Goal: Use online tool/utility: Utilize a website feature to perform a specific function

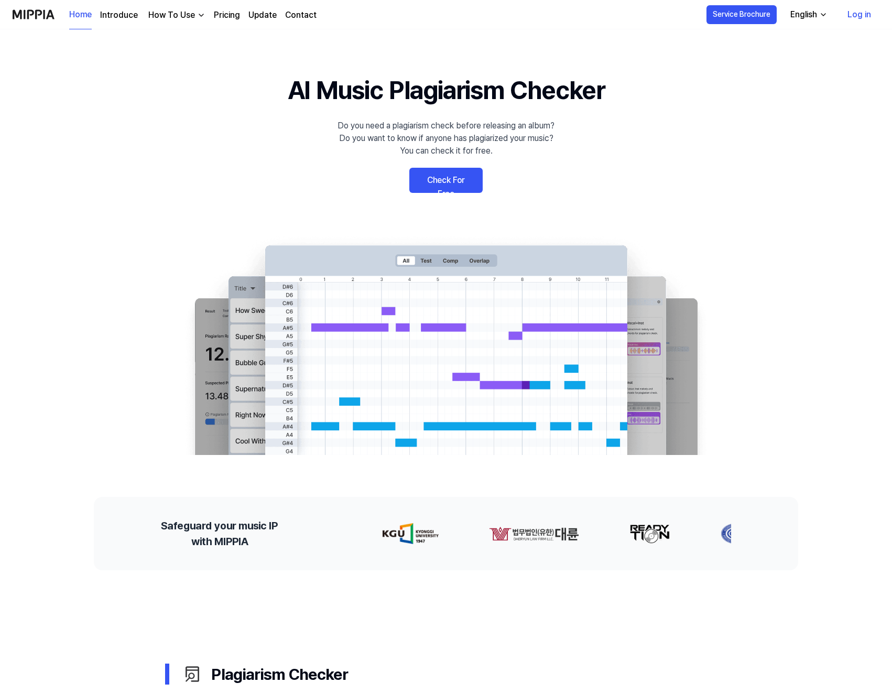
click at [446, 179] on link "Check For Free" at bounding box center [445, 180] width 73 height 25
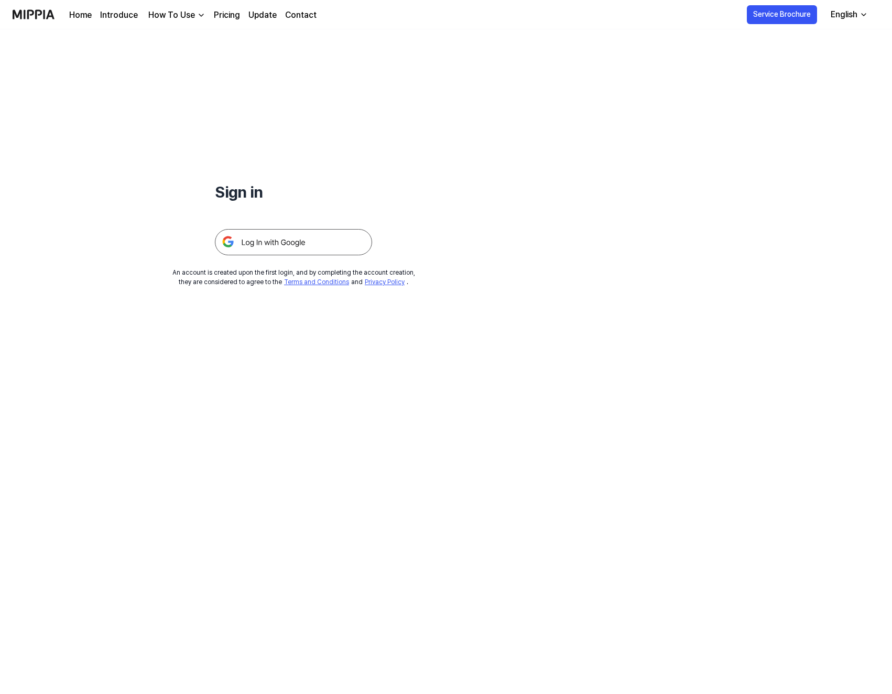
click at [274, 241] on img at bounding box center [293, 242] width 157 height 26
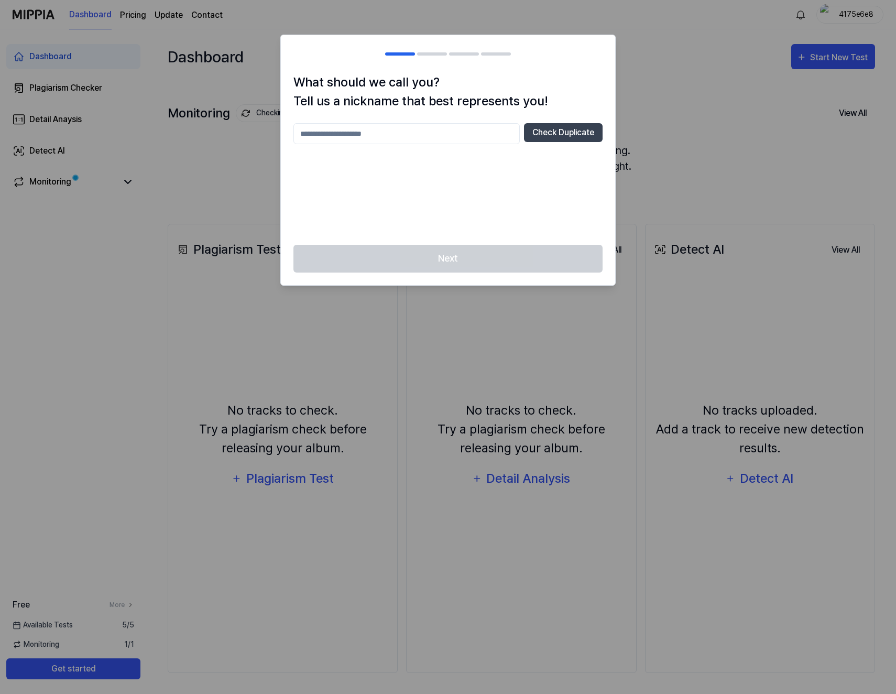
click at [385, 141] on input "text" at bounding box center [406, 133] width 226 height 21
type input "******"
click at [545, 135] on button "Check Duplicate" at bounding box center [563, 132] width 79 height 19
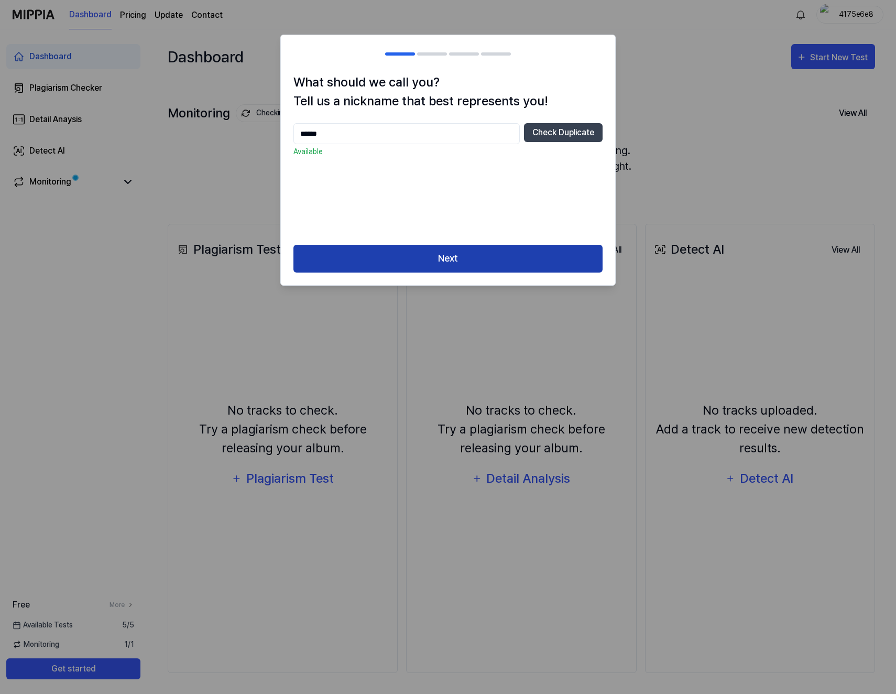
click at [456, 260] on button "Next" at bounding box center [447, 259] width 309 height 28
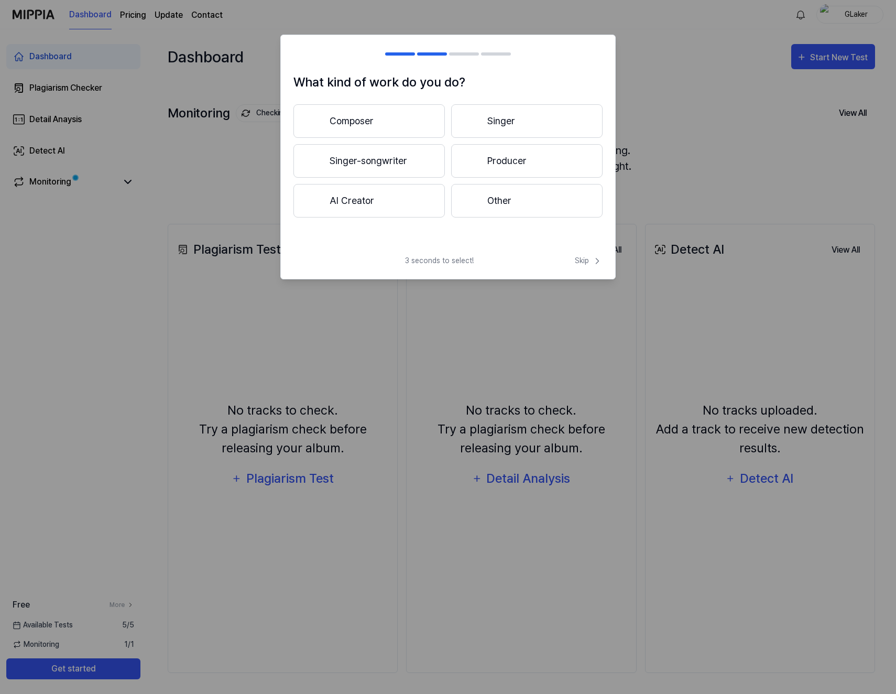
click at [500, 203] on button "Other" at bounding box center [526, 201] width 151 height 34
click at [545, 171] on button "3 years or more" at bounding box center [526, 161] width 151 height 34
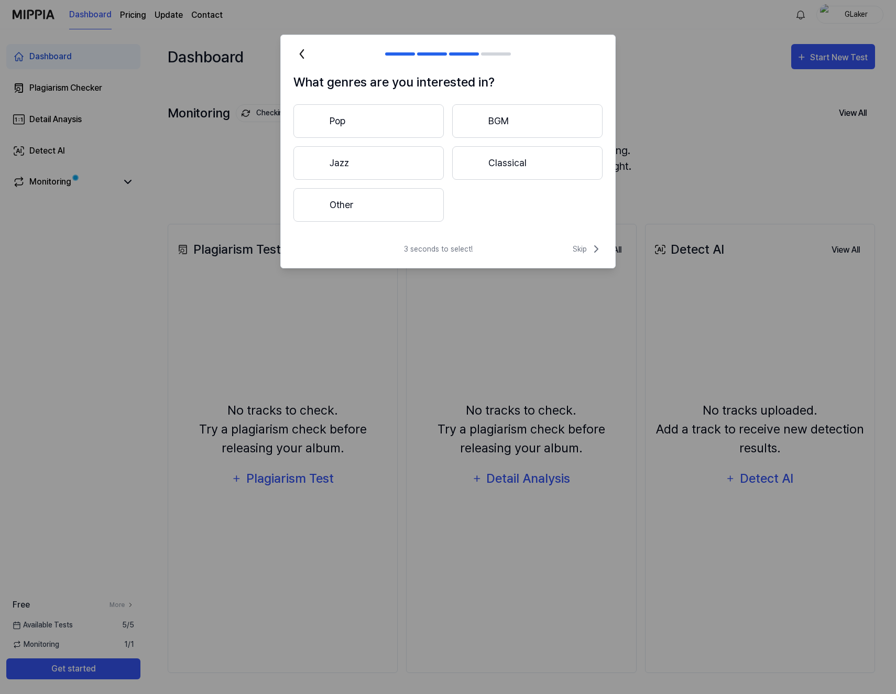
click at [416, 201] on button "Other" at bounding box center [368, 205] width 150 height 34
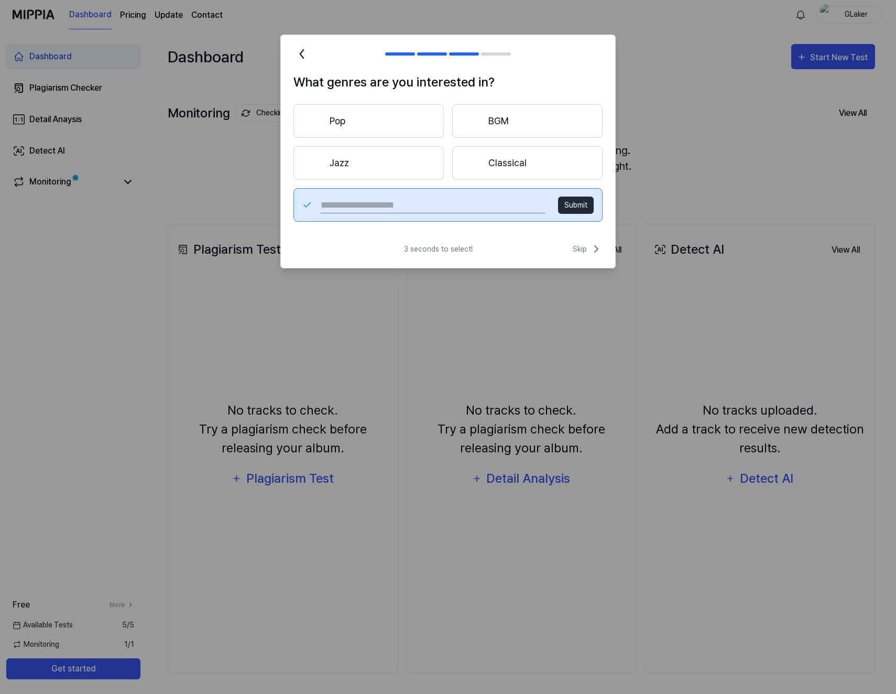
click at [457, 199] on input "text" at bounding box center [433, 204] width 225 height 17
type input "*********"
click at [571, 205] on button "Submit" at bounding box center [576, 204] width 36 height 17
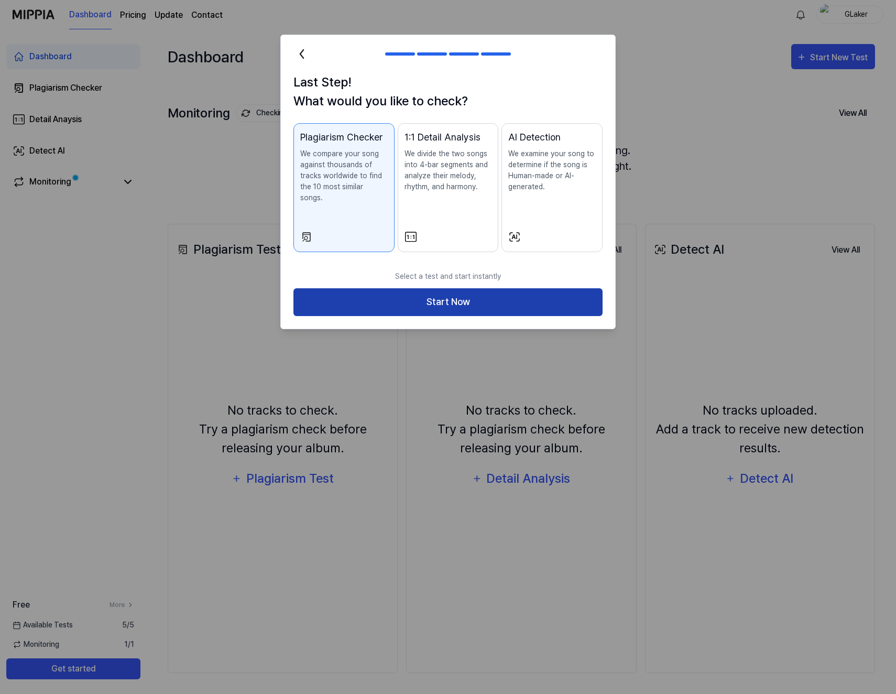
click at [436, 296] on button "Start Now" at bounding box center [447, 302] width 309 height 28
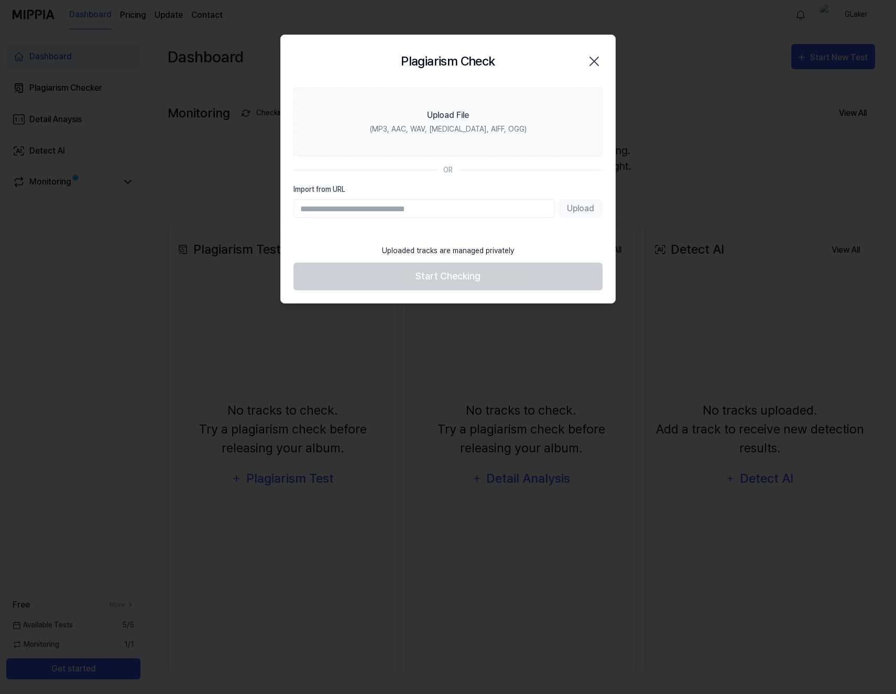
paste input "**********"
type input "**********"
click at [593, 211] on button "Upload" at bounding box center [581, 208] width 44 height 19
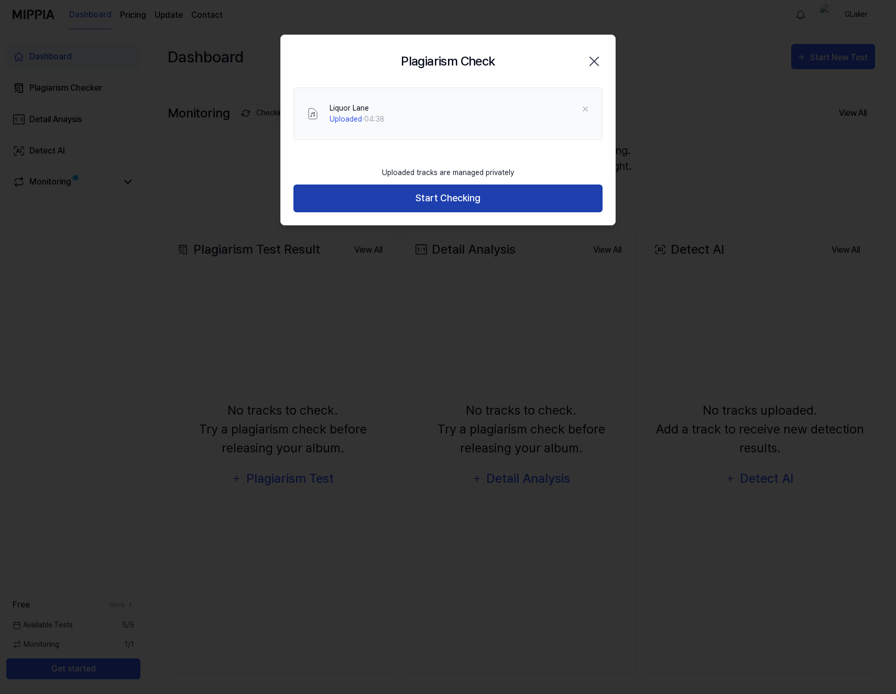
click at [445, 193] on button "Start Checking" at bounding box center [447, 198] width 309 height 28
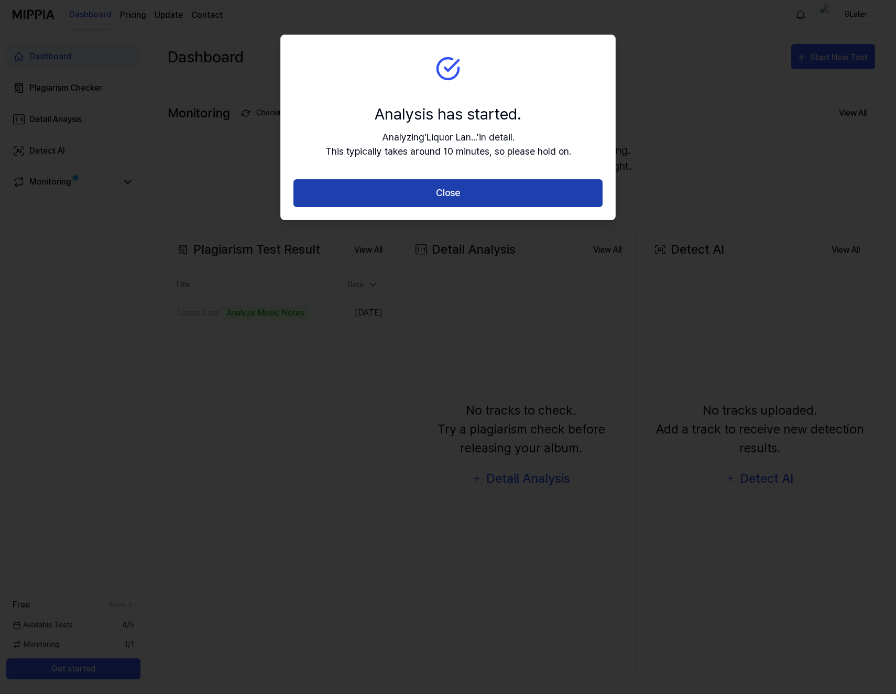
click at [463, 194] on button "Close" at bounding box center [447, 193] width 309 height 28
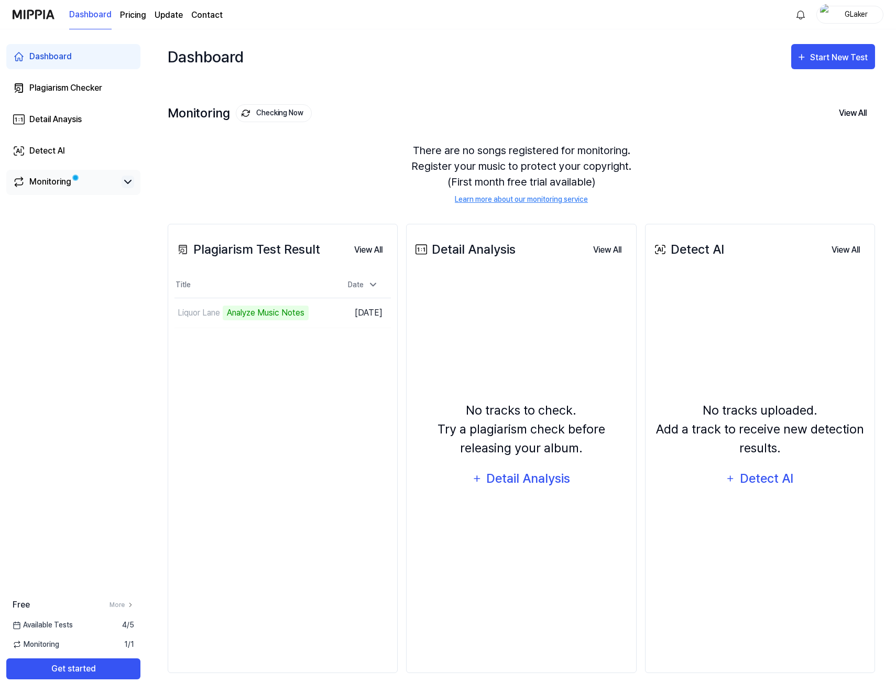
click at [130, 180] on icon at bounding box center [128, 182] width 13 height 13
click at [129, 183] on icon at bounding box center [128, 182] width 13 height 13
click at [299, 311] on td "Liquor Lane Analyze Music Notes Go to Results" at bounding box center [254, 312] width 161 height 29
click at [303, 318] on td "Liquor Lane Analyze Music Notes Go to Results" at bounding box center [254, 312] width 161 height 29
click at [286, 314] on button "Go to Results" at bounding box center [307, 312] width 56 height 17
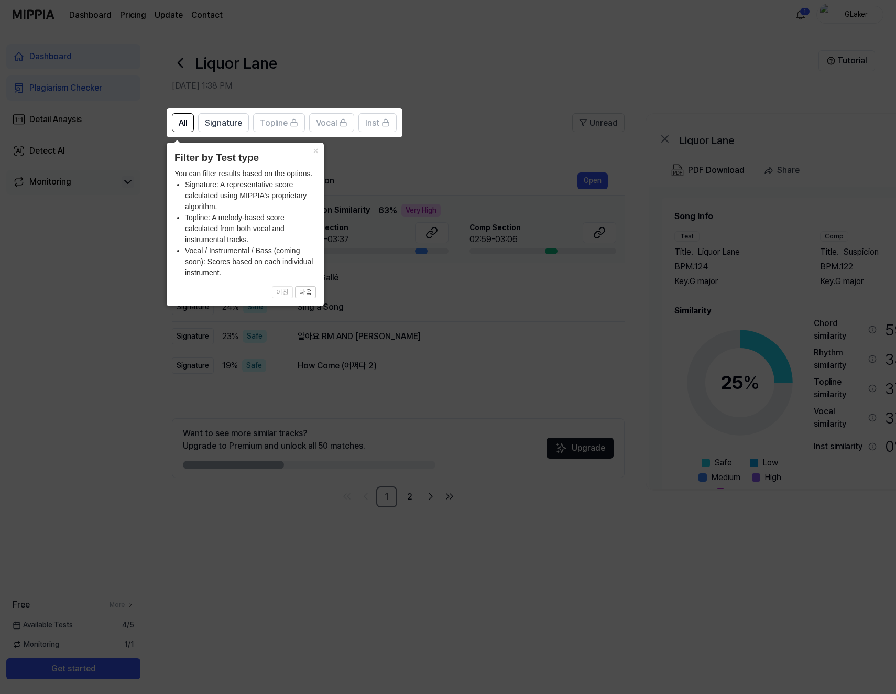
click at [106, 310] on icon at bounding box center [448, 347] width 896 height 694
